Goal: Task Accomplishment & Management: Use online tool/utility

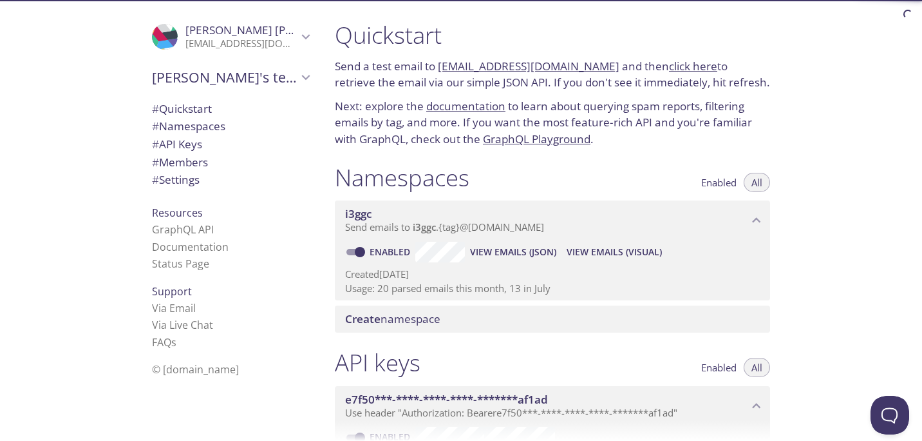
click at [511, 258] on span "View Emails (JSON)" at bounding box center [513, 251] width 86 height 15
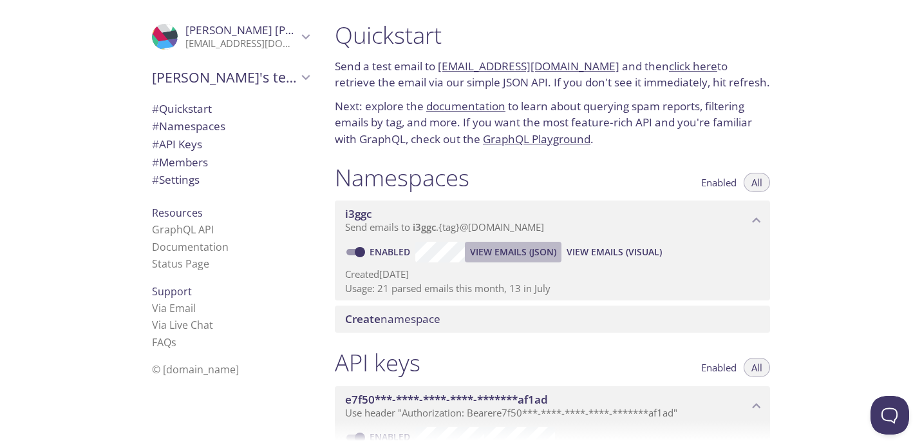
click at [507, 255] on span "View Emails (JSON)" at bounding box center [513, 251] width 86 height 15
click at [522, 250] on span "View Emails (JSON)" at bounding box center [513, 251] width 86 height 15
